Goal: Book appointment/travel/reservation

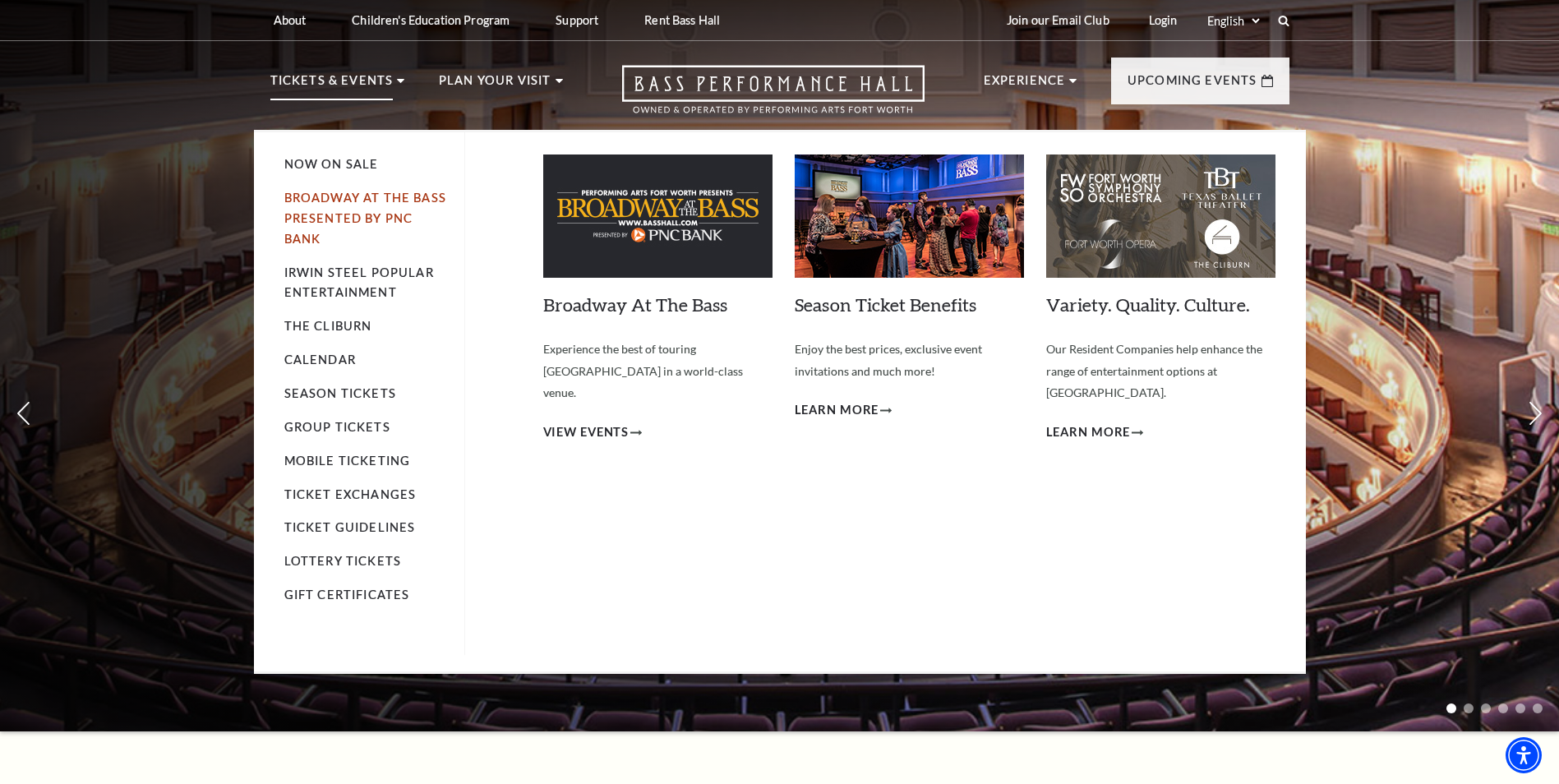
click at [365, 204] on link "Broadway At The Bass presented by PNC Bank" at bounding box center [365, 219] width 161 height 55
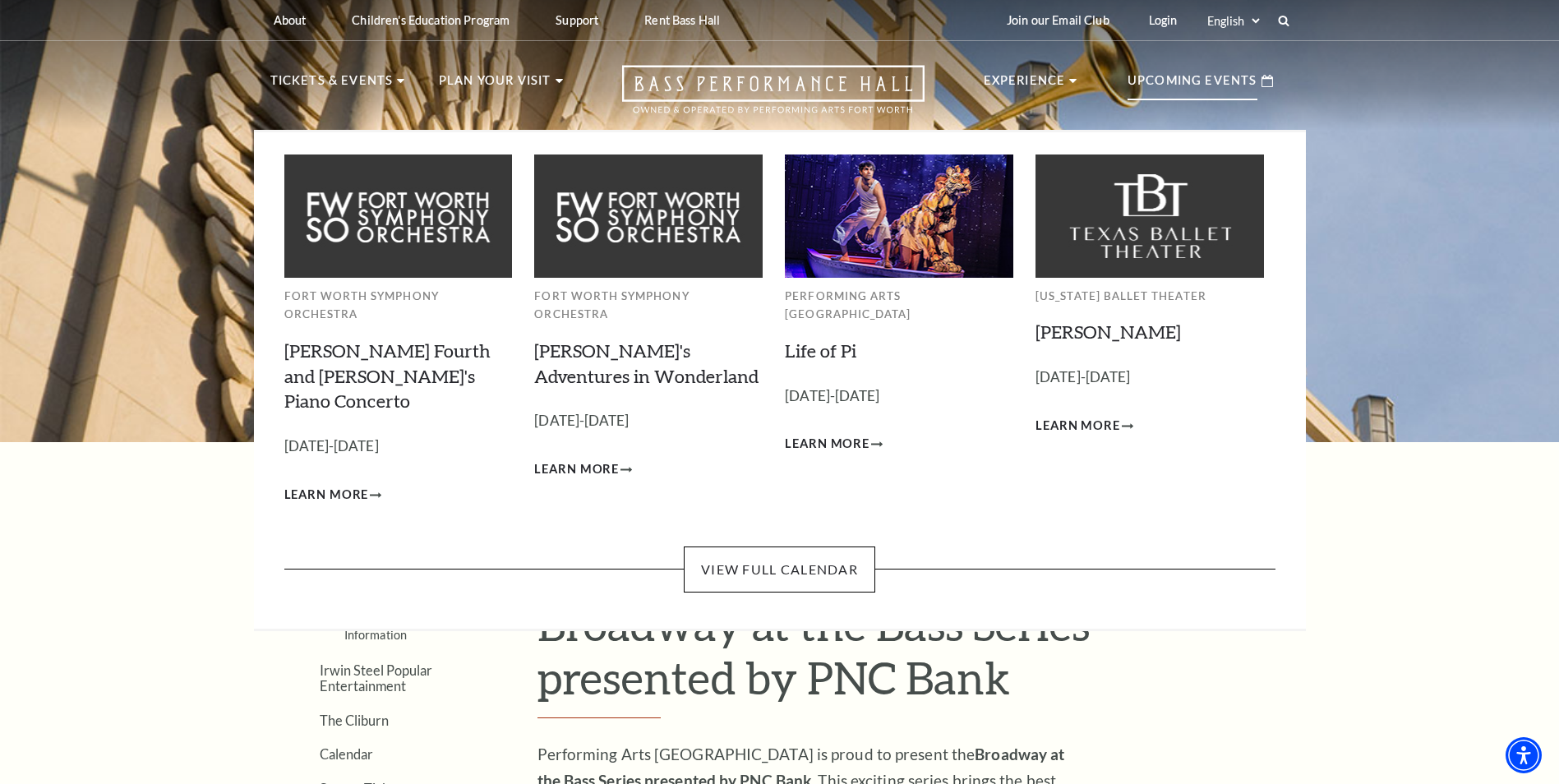
click at [1208, 66] on div "Upcoming Events" at bounding box center [1200, 80] width 179 height 47
click at [759, 546] on link "View Full Calendar" at bounding box center [780, 569] width 191 height 46
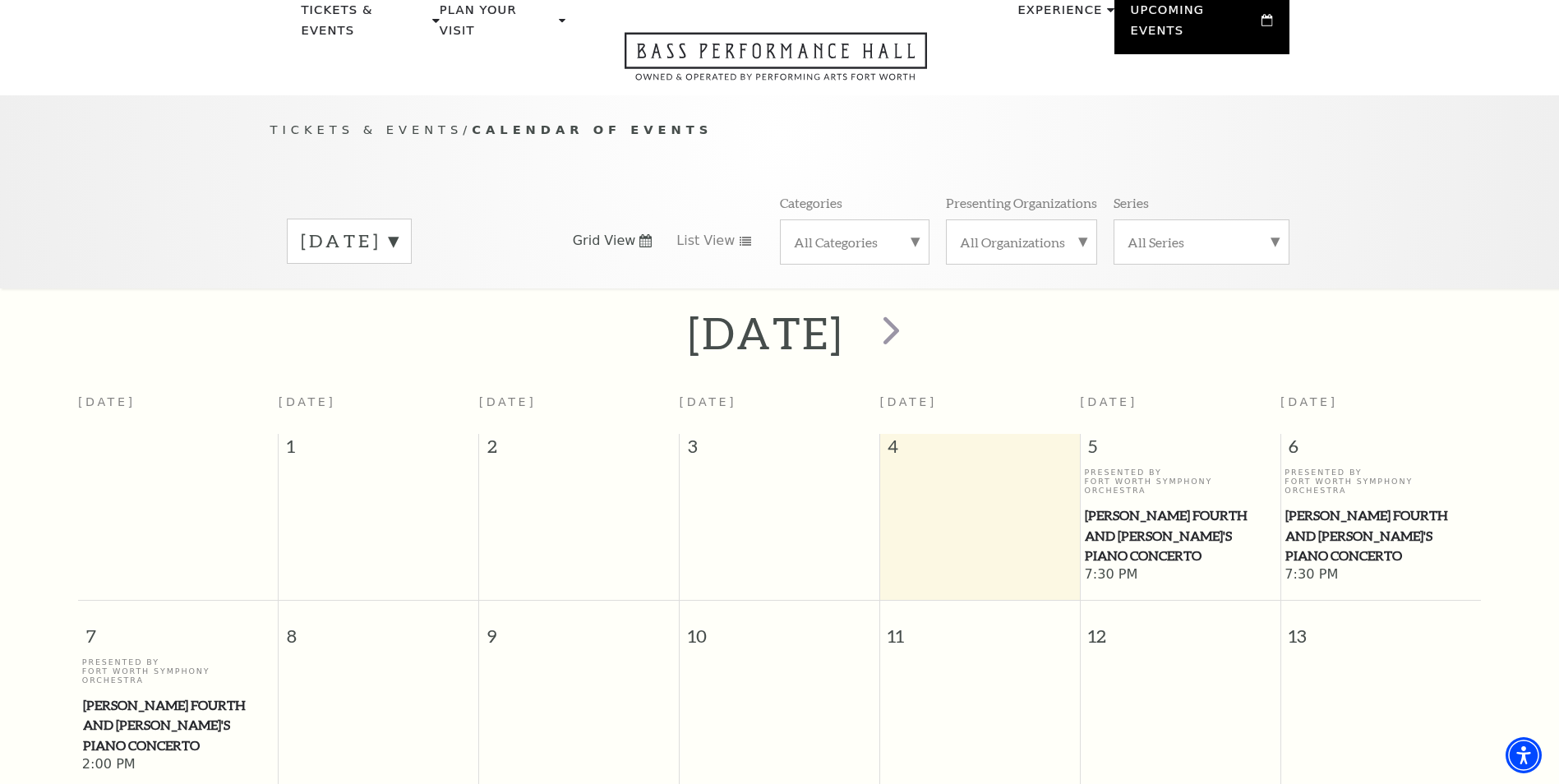
scroll to position [63, 0]
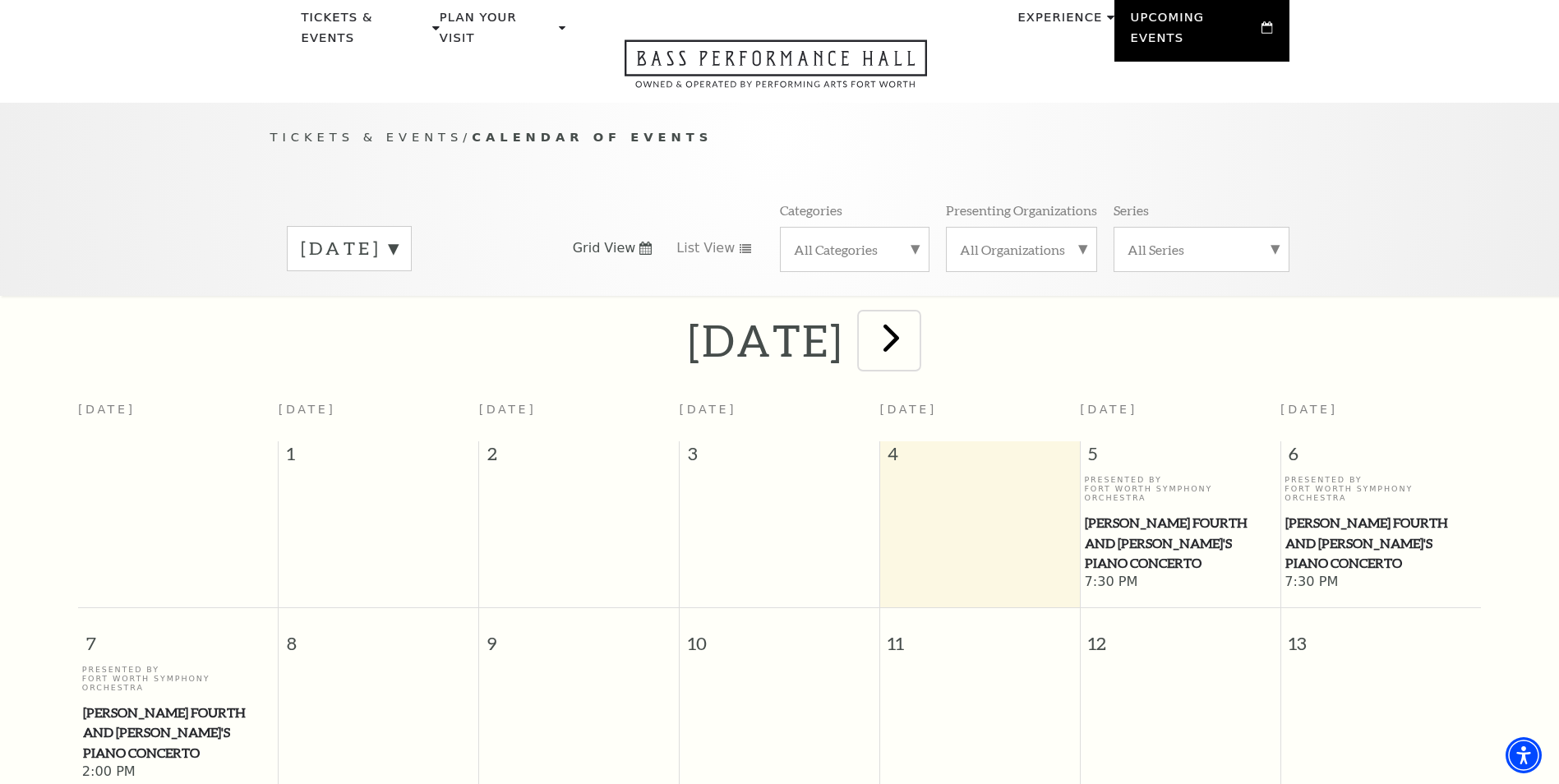
click at [915, 319] on span "next" at bounding box center [891, 337] width 47 height 47
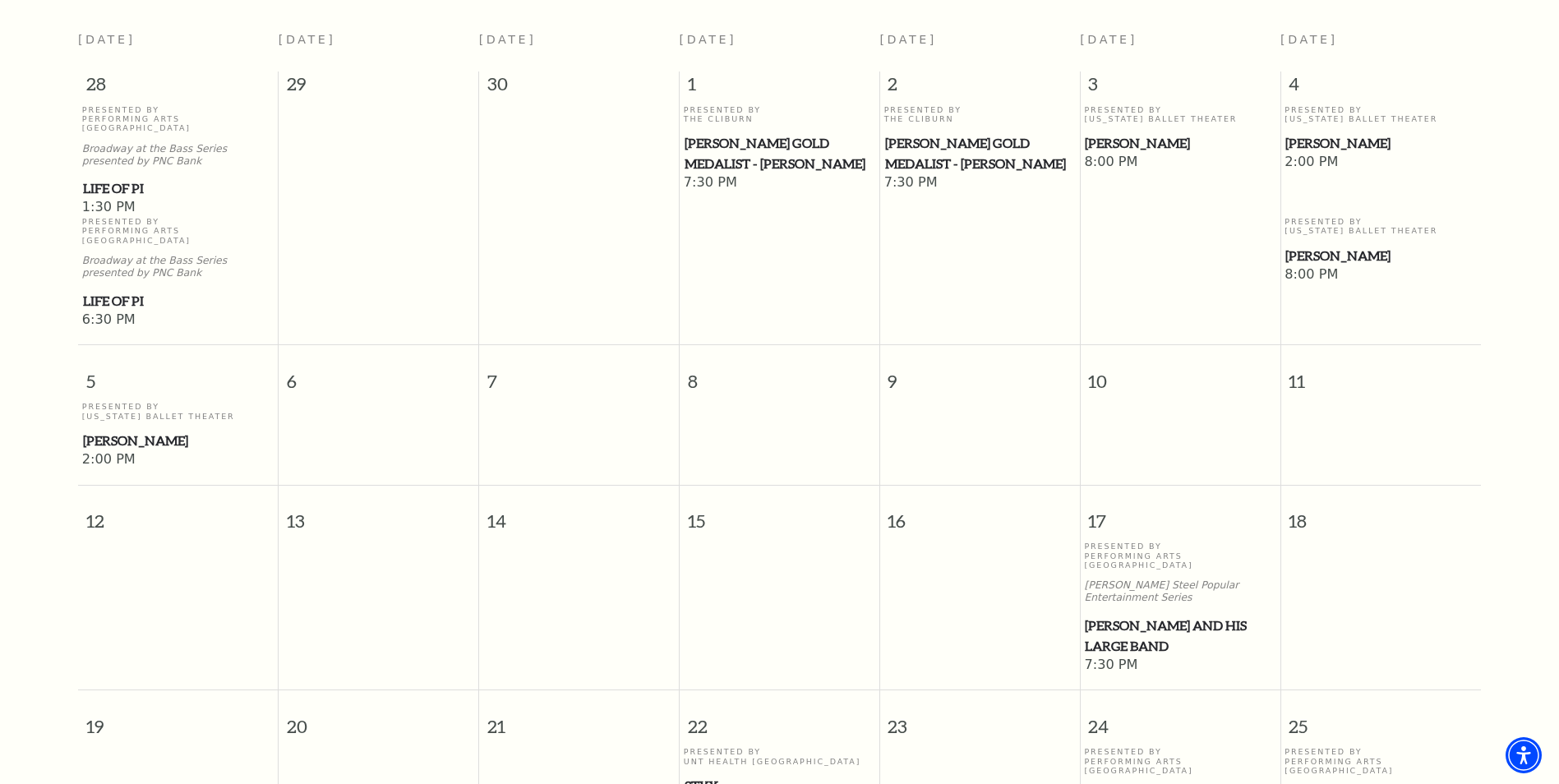
scroll to position [215, 0]
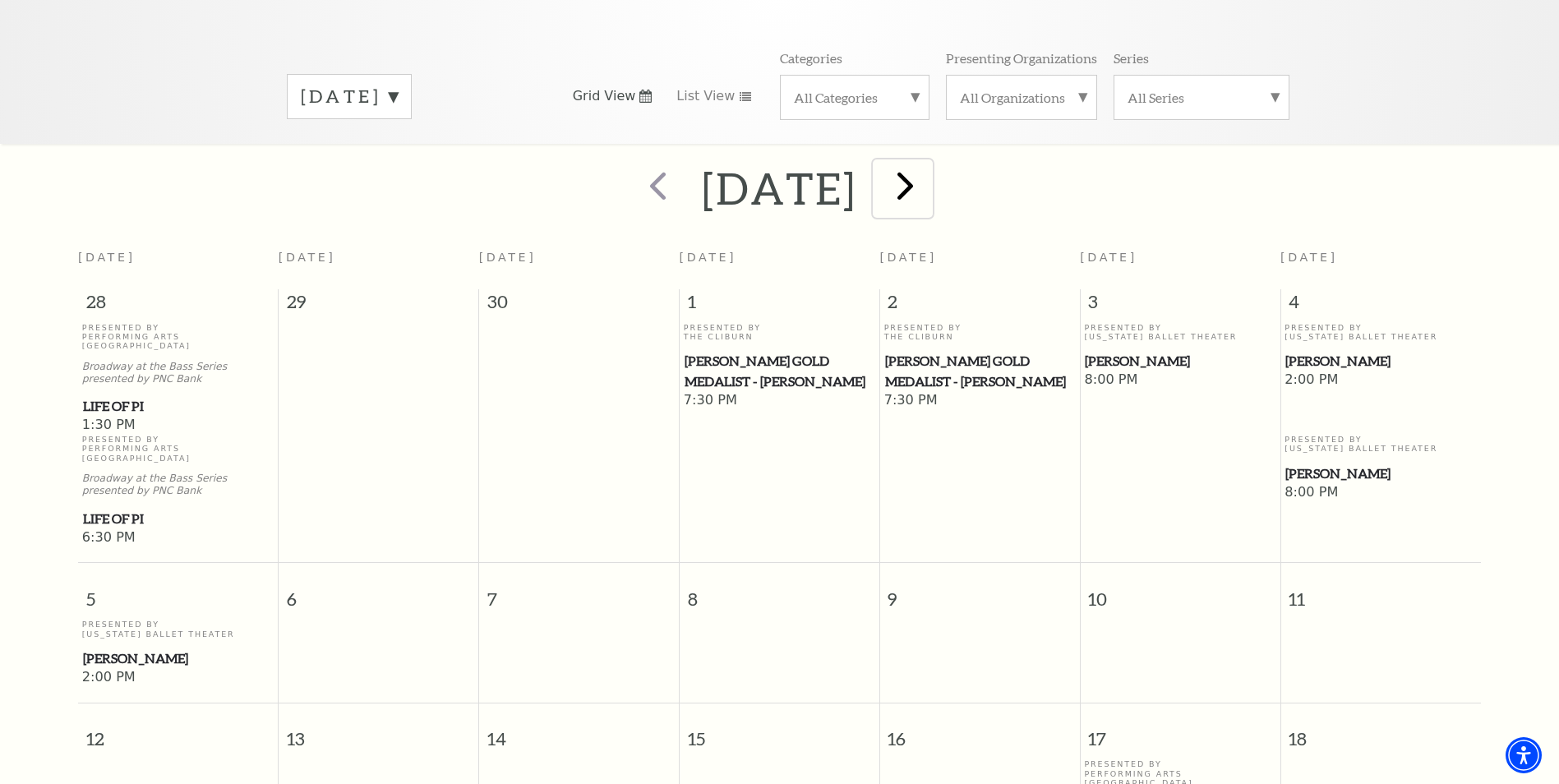
click at [929, 161] on span "next" at bounding box center [905, 184] width 47 height 47
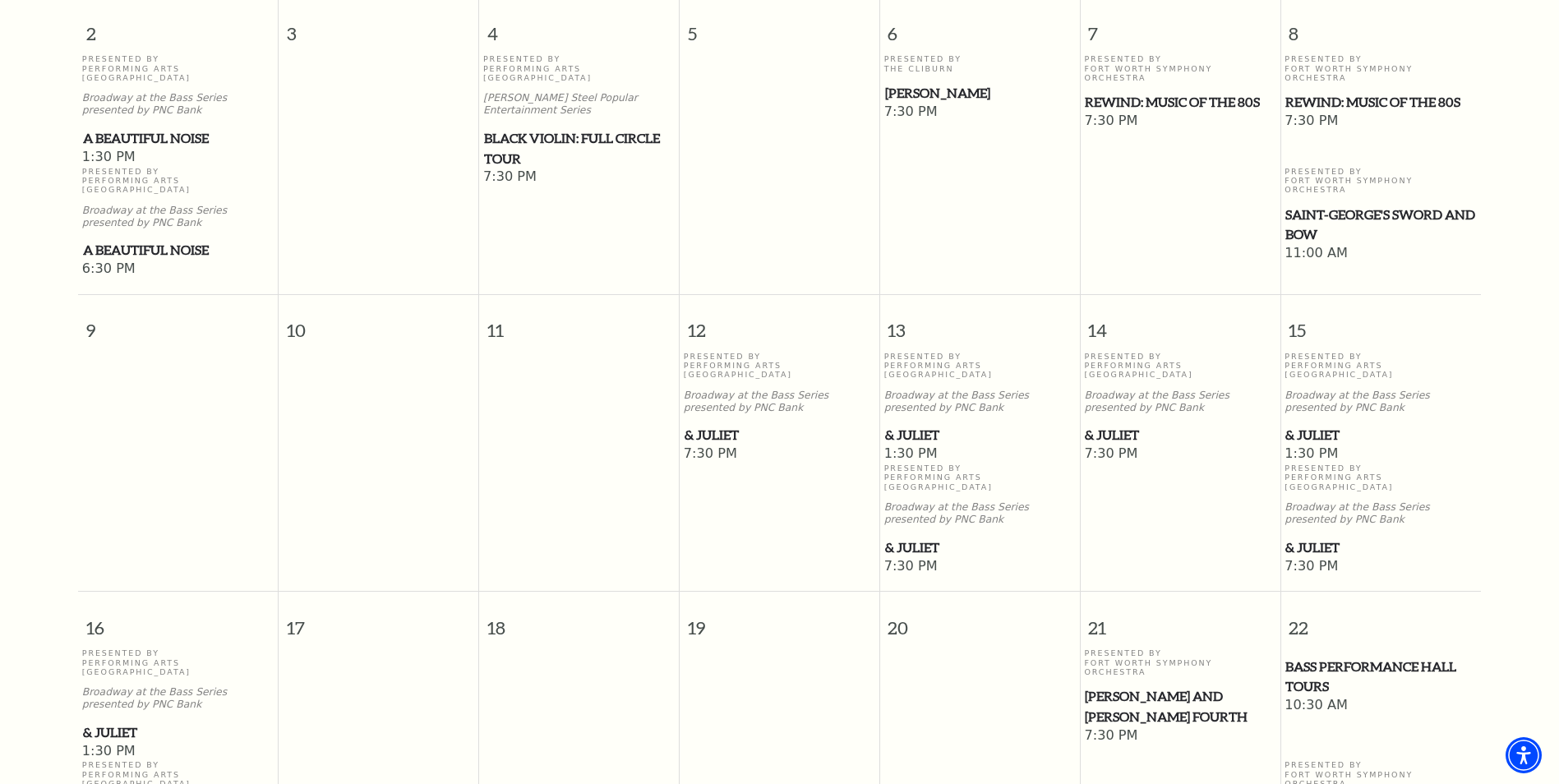
scroll to position [885, 0]
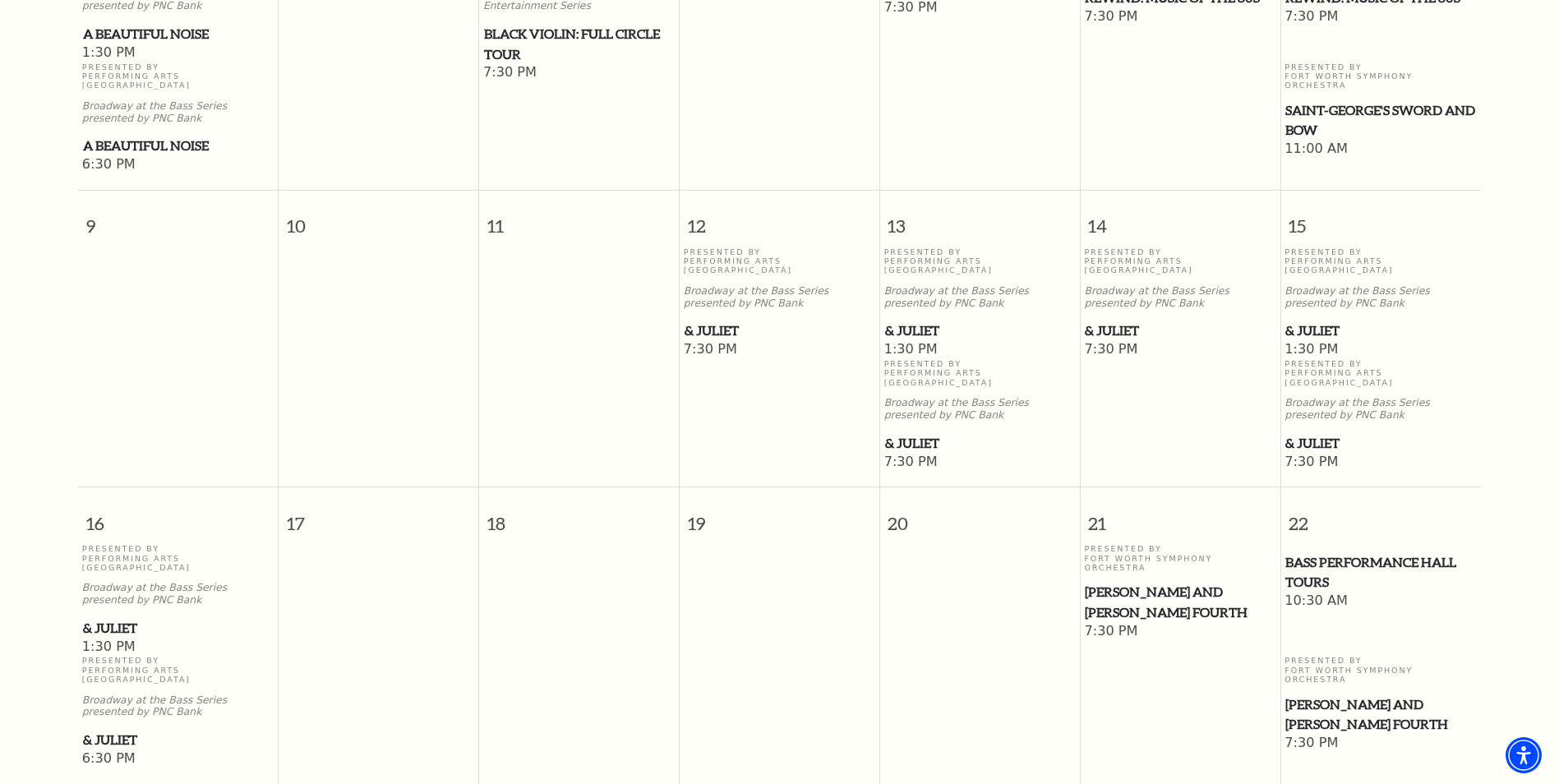
click at [587, 354] on td at bounding box center [580, 359] width 201 height 224
click at [559, 360] on td at bounding box center [580, 359] width 201 height 224
click at [558, 353] on td at bounding box center [580, 359] width 201 height 224
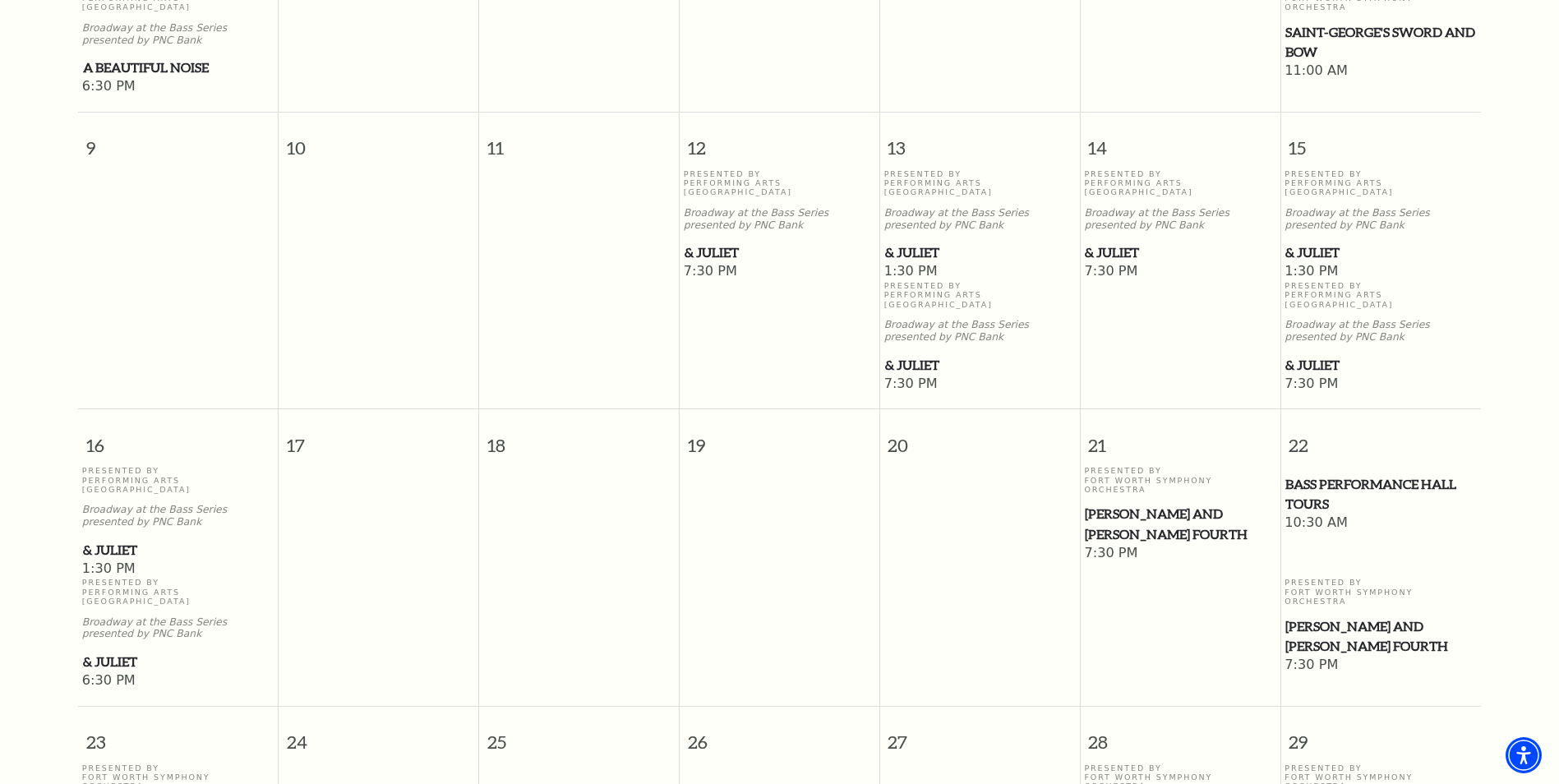
scroll to position [967, 0]
